Goal: Task Accomplishment & Management: Use online tool/utility

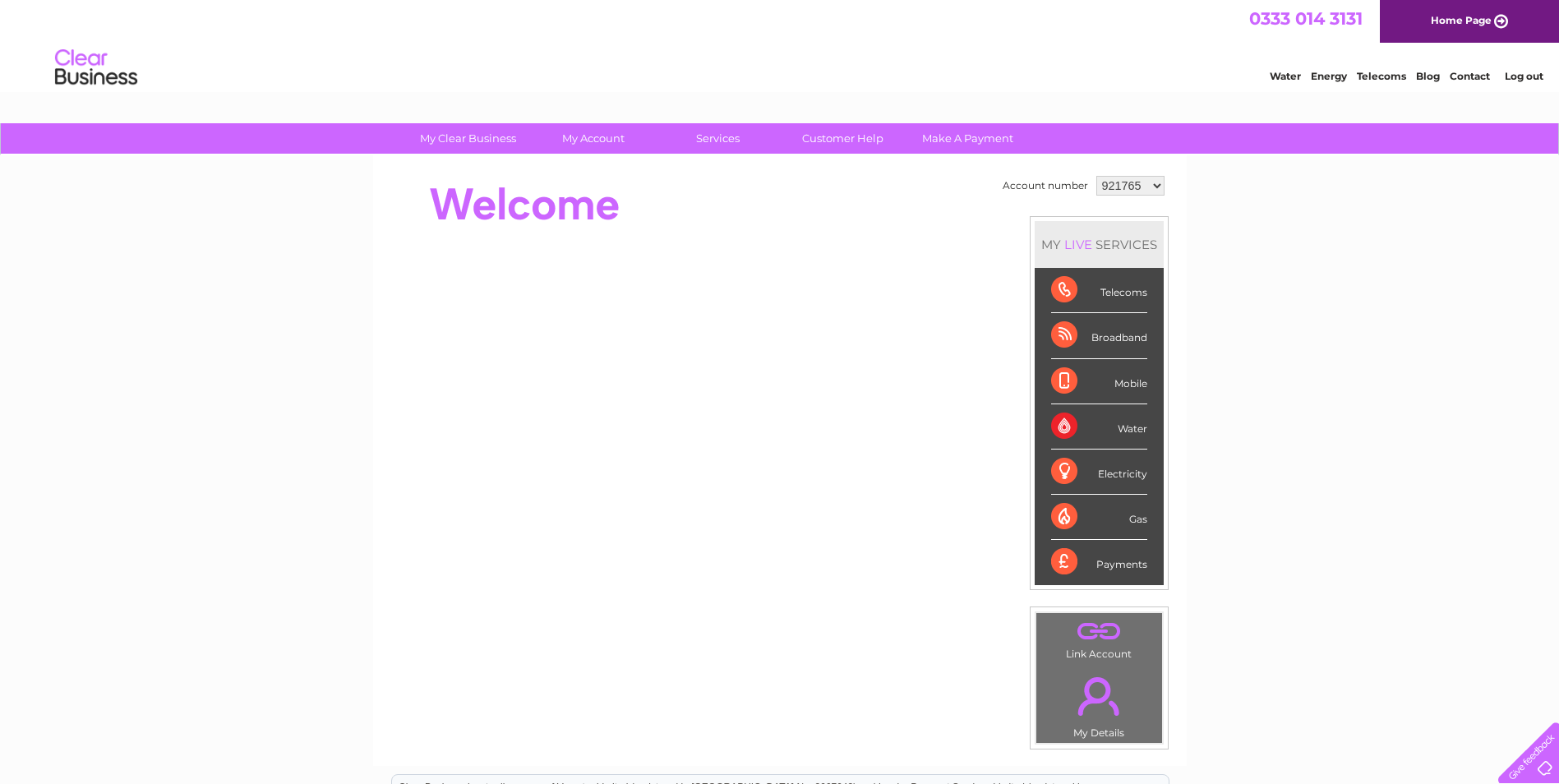
click at [1154, 187] on select "921765 925996 929434 1131838" at bounding box center [1130, 186] width 68 height 20
select select "1131838"
click at [1096, 176] on select "921765 925996 929434 1131838" at bounding box center [1130, 186] width 68 height 20
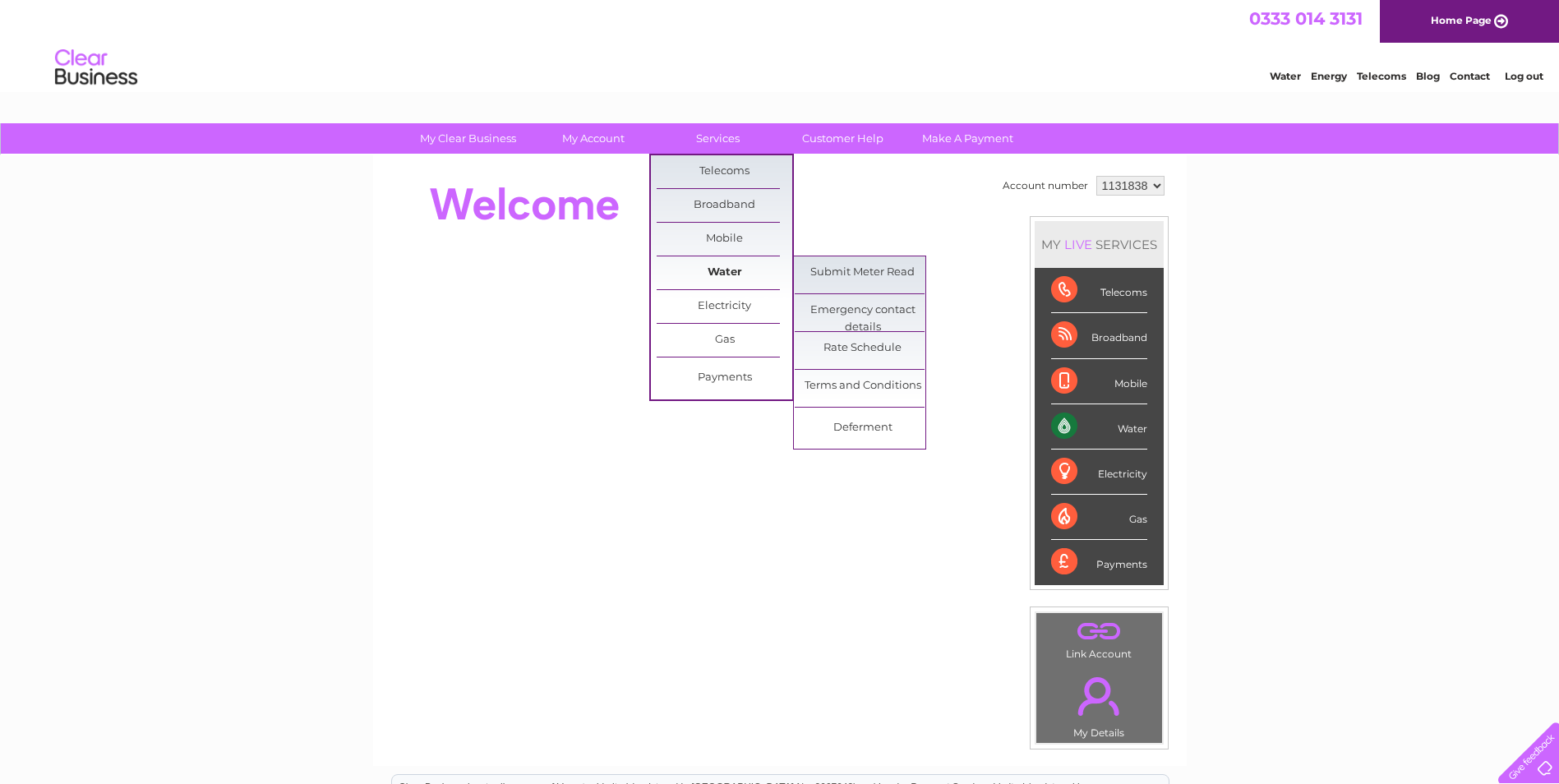
click at [768, 268] on link "Water" at bounding box center [724, 273] width 136 height 33
click at [849, 265] on link "Submit Meter Read" at bounding box center [862, 273] width 136 height 33
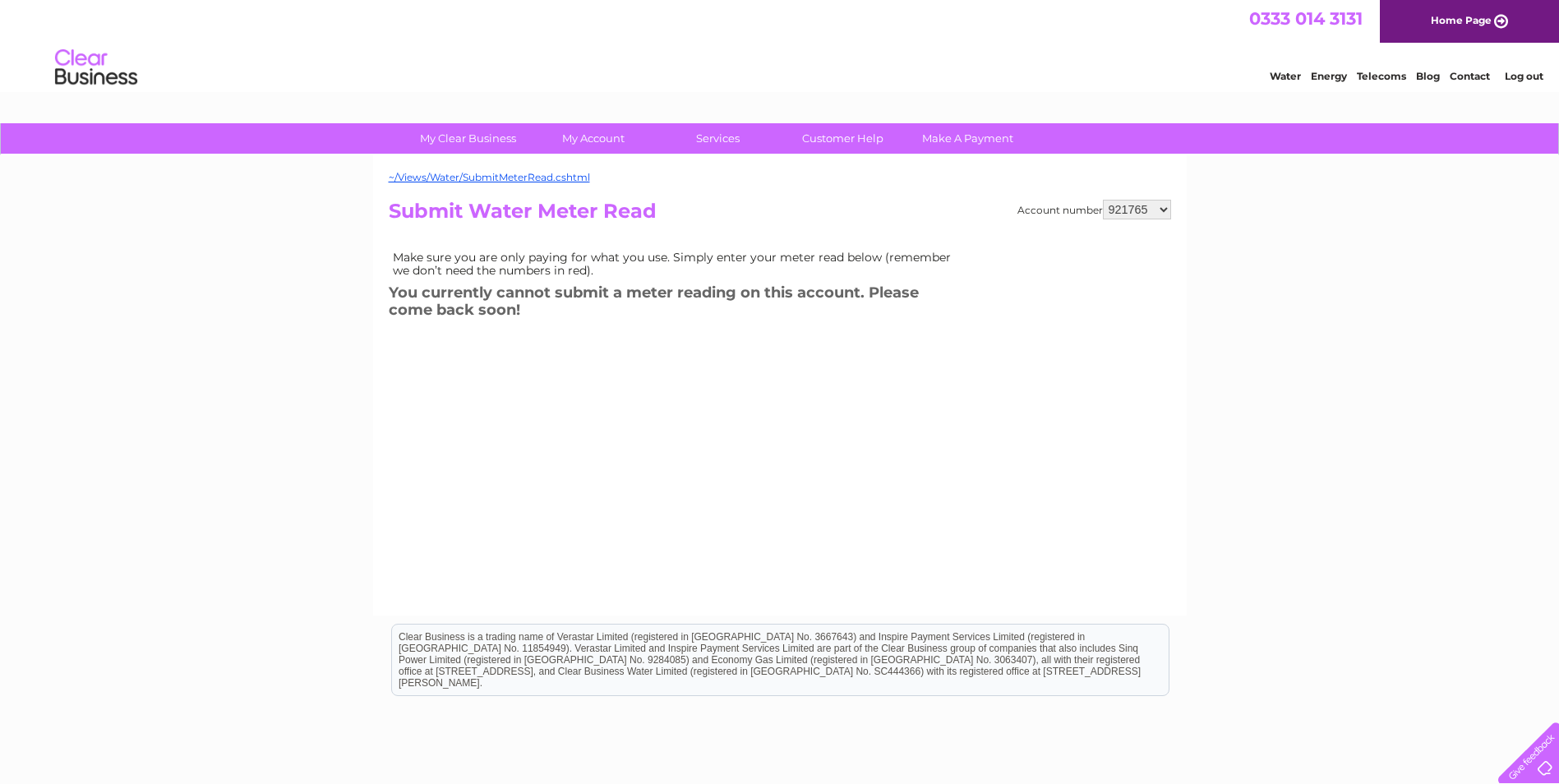
click at [1164, 206] on select "921765 925996 929434 1131838" at bounding box center [1137, 209] width 68 height 20
select select "1131838"
click at [1104, 199] on select "921765 925996 929434 1131838" at bounding box center [1137, 209] width 68 height 20
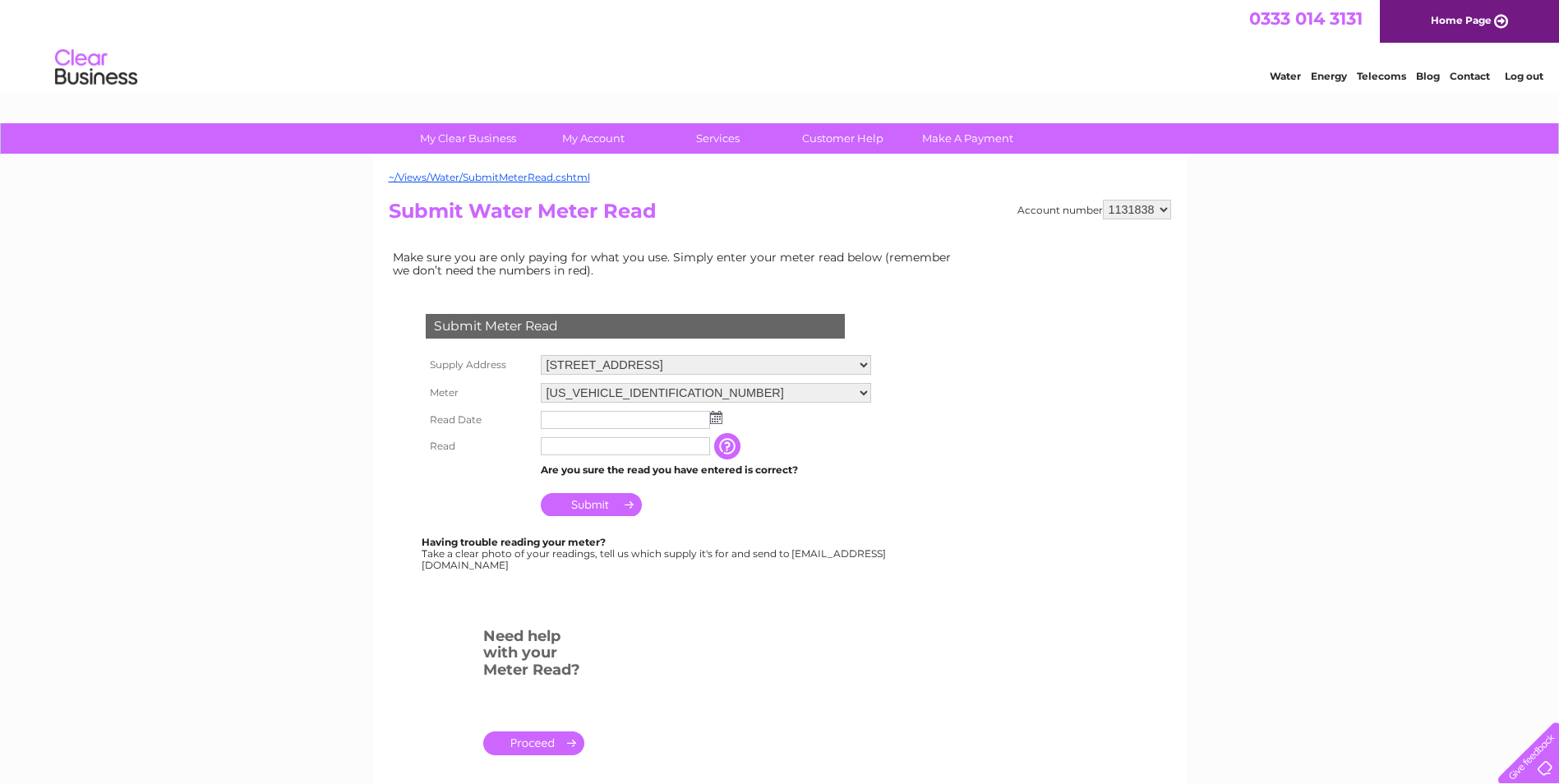
click at [717, 417] on img at bounding box center [716, 418] width 12 height 13
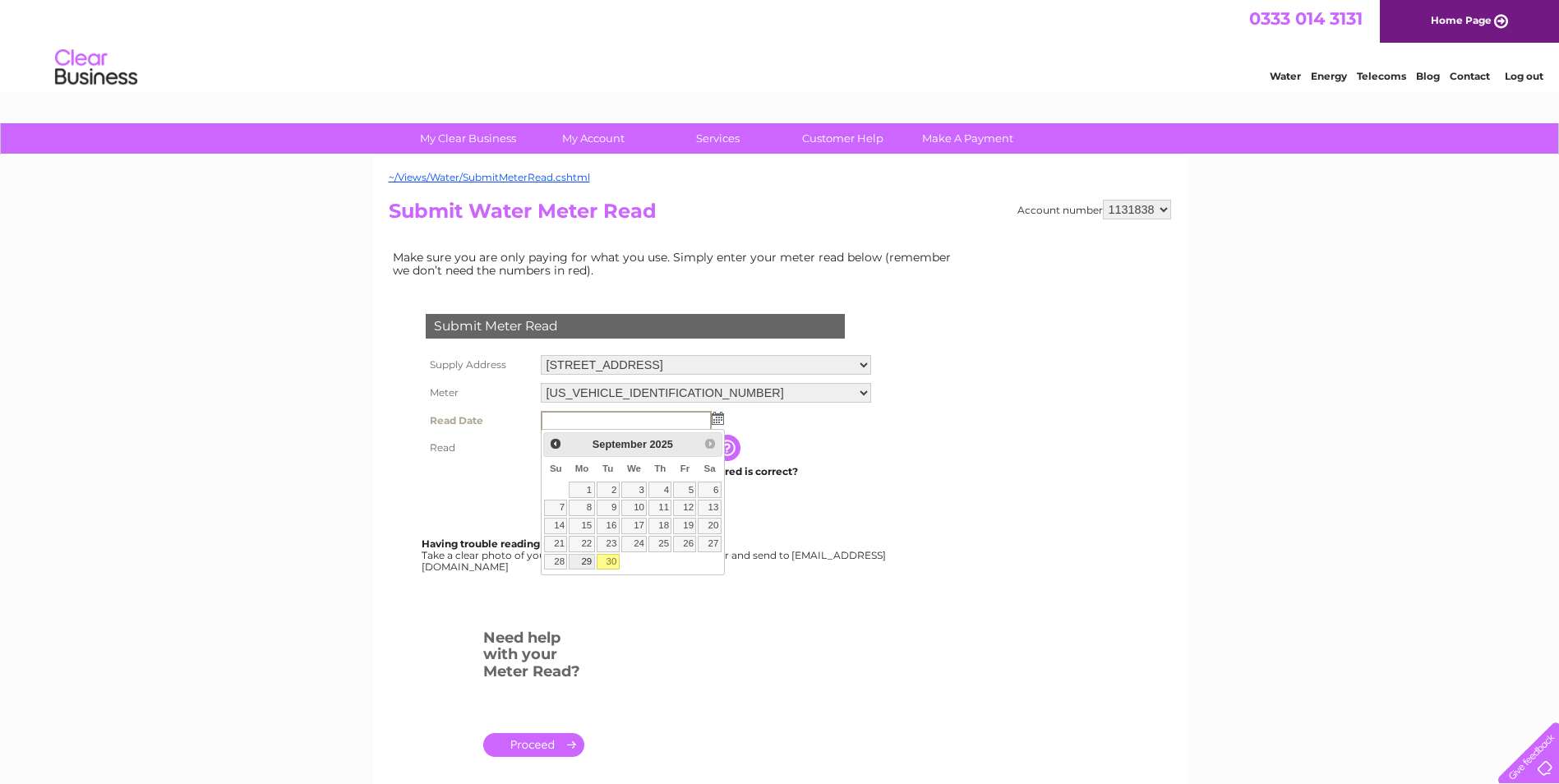
drag, startPoint x: 589, startPoint y: 560, endPoint x: 628, endPoint y: 492, distance: 78.4
click at [589, 560] on link "29" at bounding box center [581, 562] width 26 height 16
type input "2025/09/29"
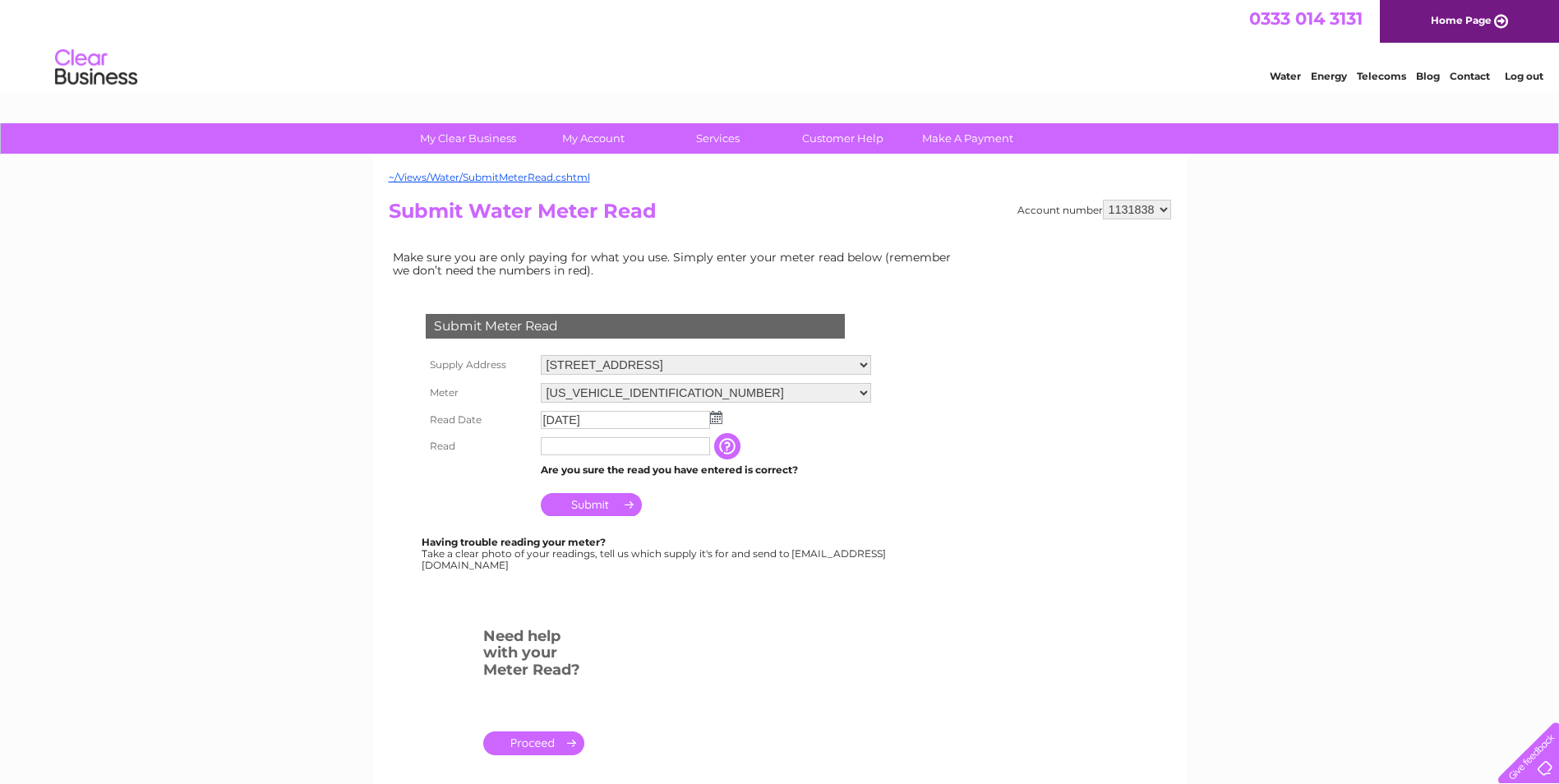
click at [591, 448] on input "text" at bounding box center [626, 446] width 170 height 18
type input "00207"
click at [614, 507] on input "Submit" at bounding box center [591, 506] width 101 height 23
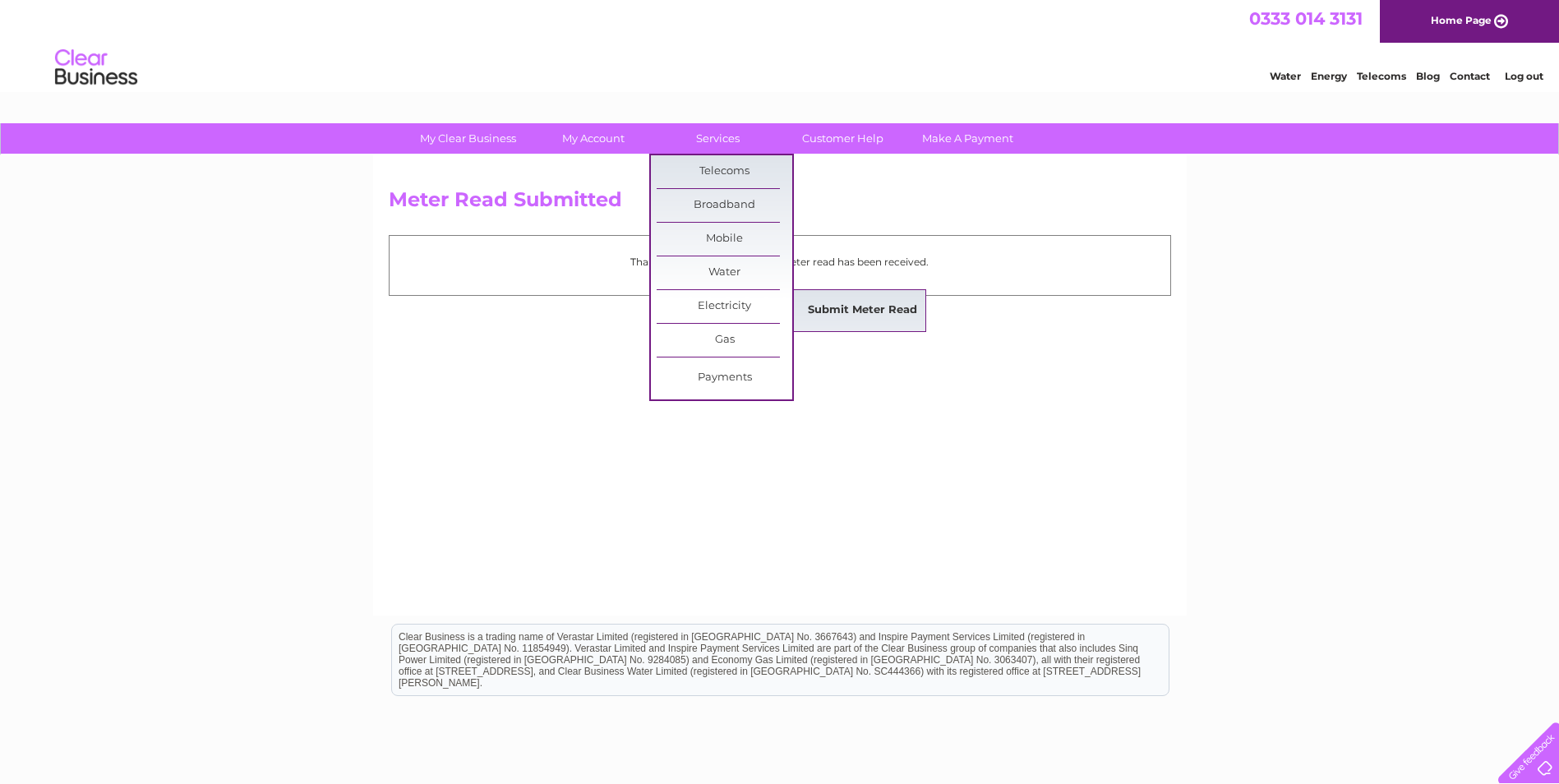
click at [855, 311] on link "Submit Meter Read" at bounding box center [862, 310] width 136 height 33
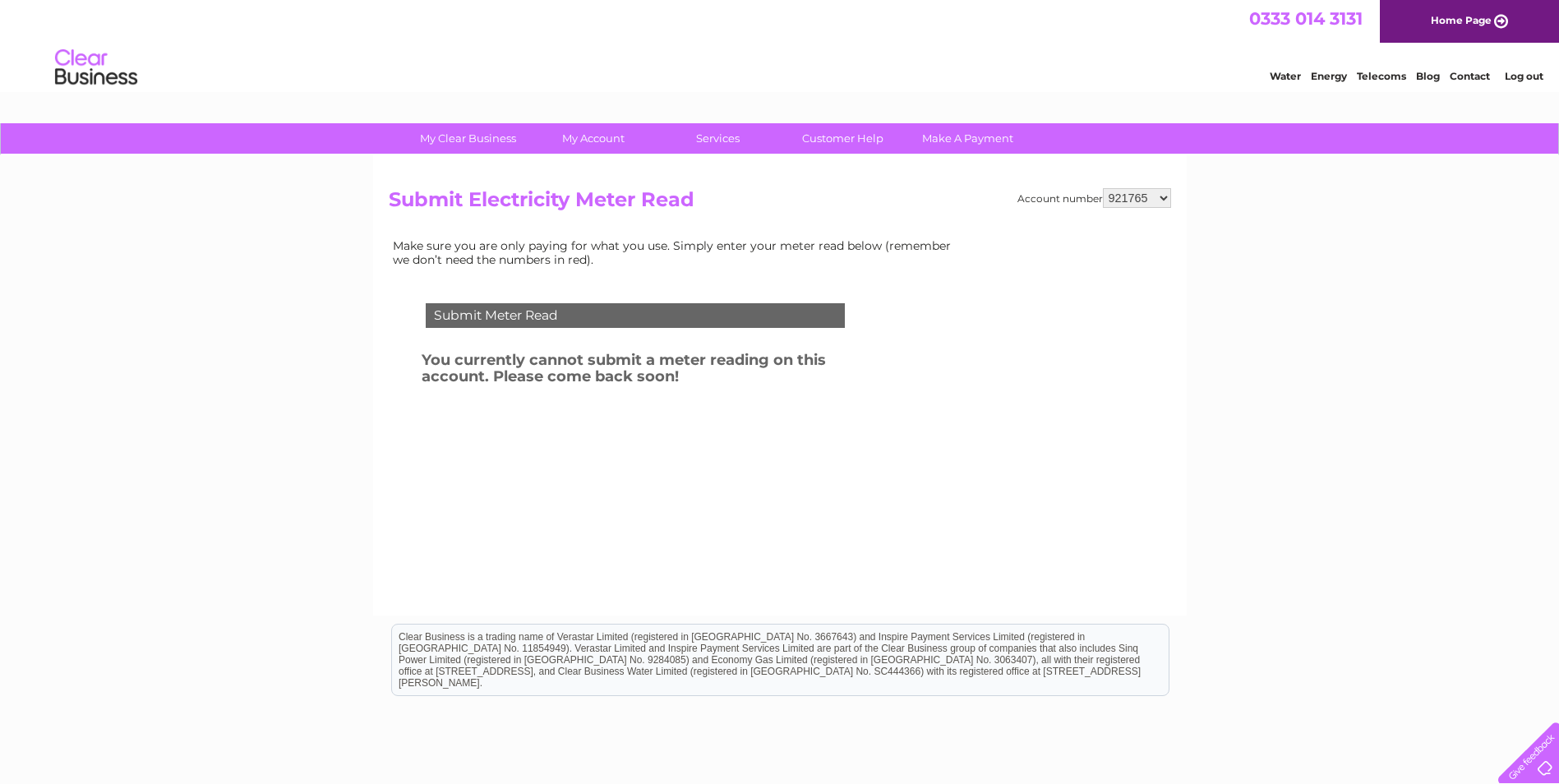
click at [1165, 198] on select "921765 925996 929434 1131838" at bounding box center [1137, 198] width 68 height 20
select select "1131838"
click at [1104, 188] on select "921765 925996 929434 1131838" at bounding box center [1137, 198] width 68 height 20
